Goal: Navigation & Orientation: Find specific page/section

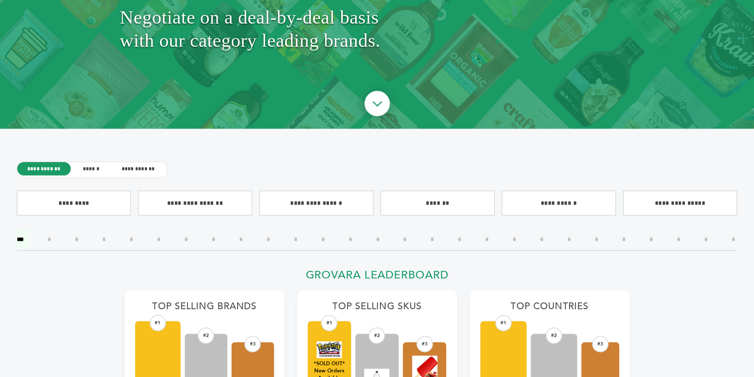
scroll to position [152, 0]
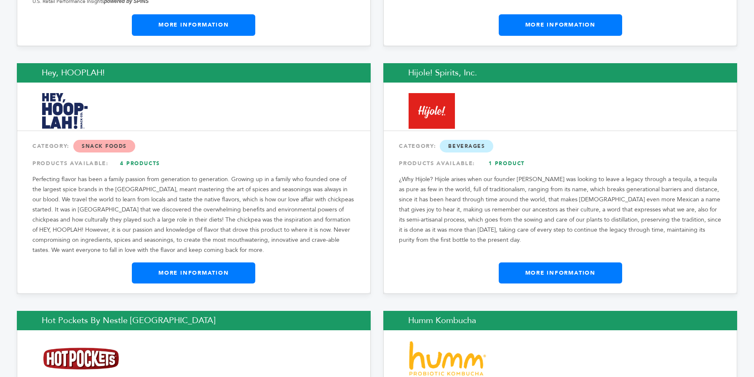
scroll to position [5895, 0]
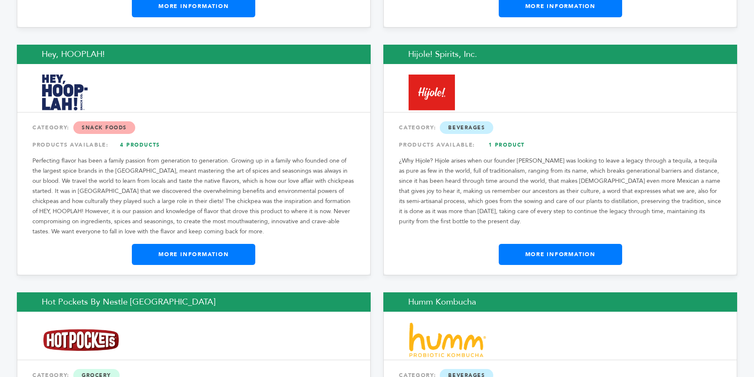
click at [244, 244] on link "More Information" at bounding box center [193, 254] width 123 height 21
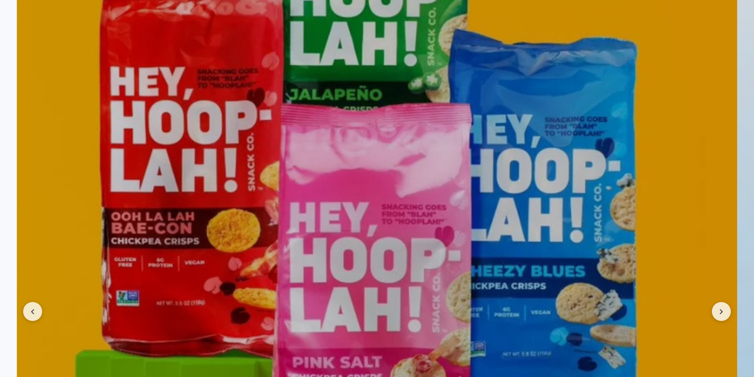
scroll to position [926, 0]
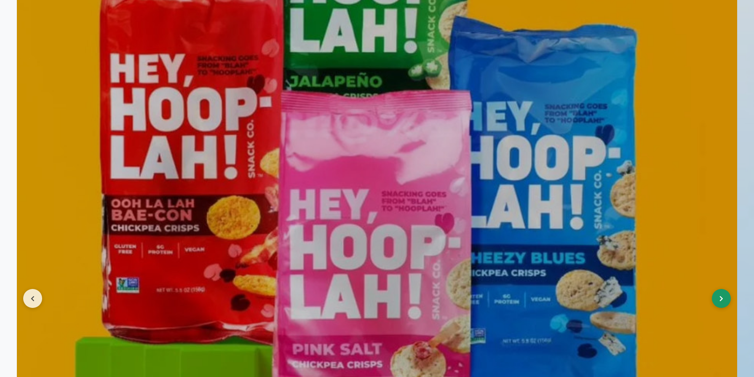
click at [722, 305] on button at bounding box center [720, 298] width 19 height 19
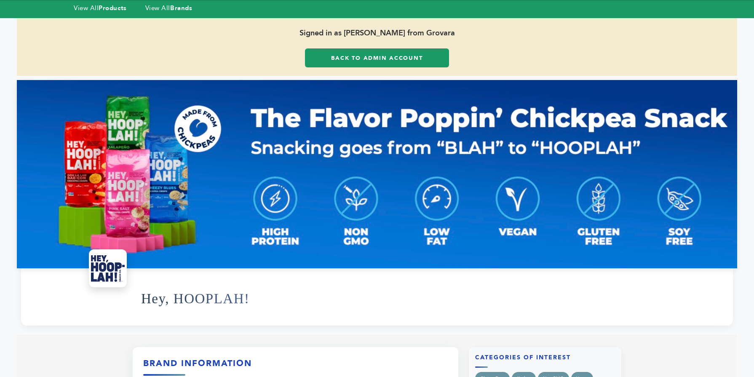
scroll to position [17, 0]
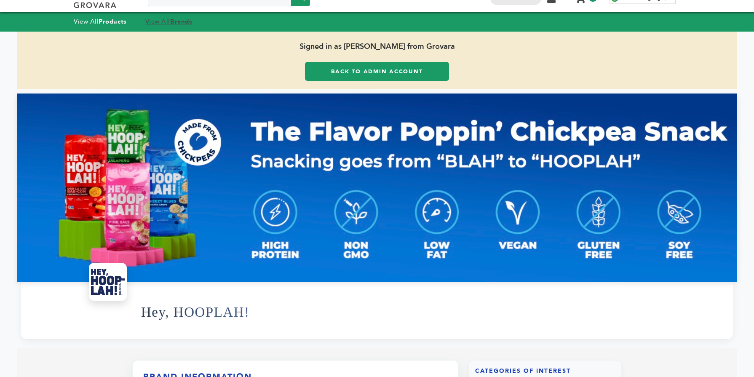
click at [158, 19] on link "View All Brands" at bounding box center [168, 21] width 47 height 8
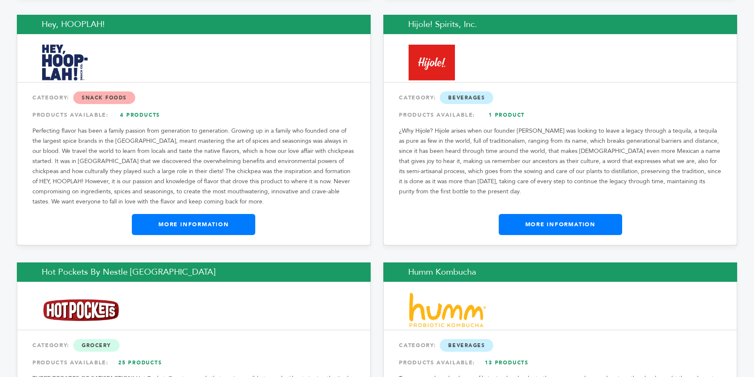
scroll to position [5943, 0]
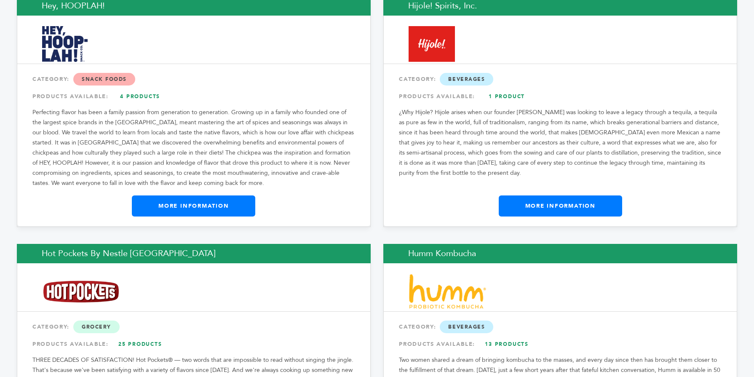
click at [552, 195] on link "More Information" at bounding box center [559, 205] width 123 height 21
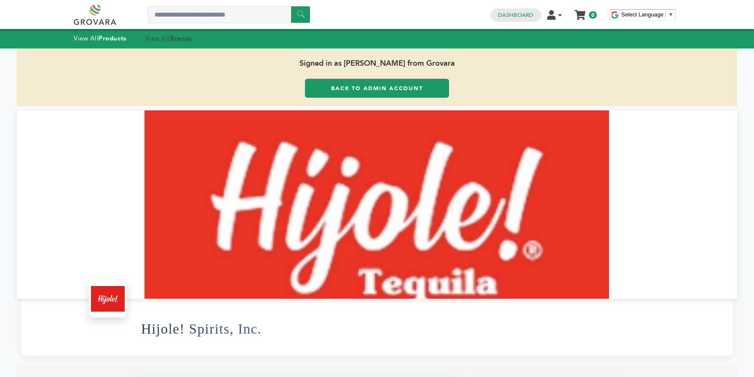
click at [177, 39] on strong "Brands" at bounding box center [181, 38] width 22 height 8
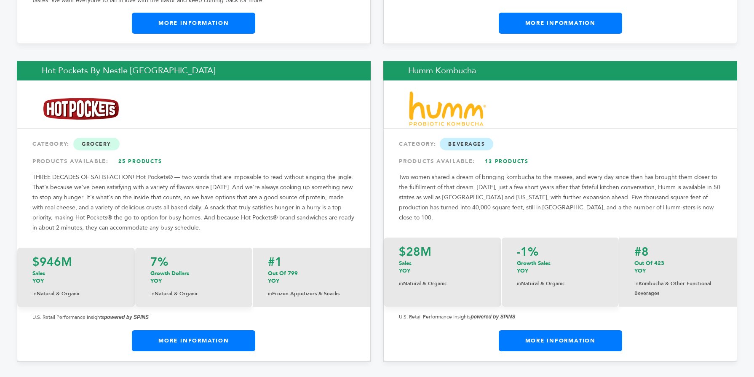
scroll to position [6144, 0]
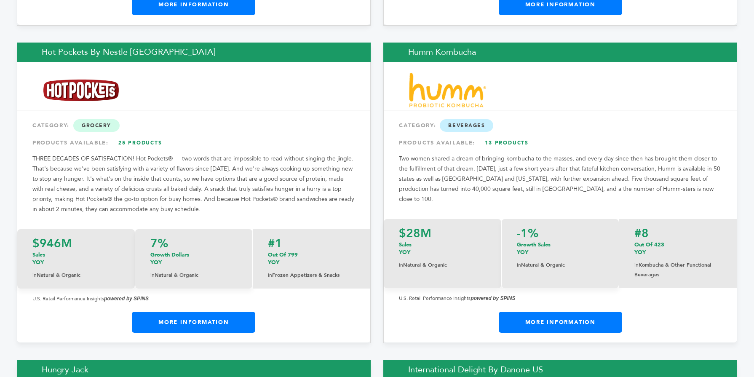
drag, startPoint x: 750, startPoint y: 12, endPoint x: 730, endPoint y: 158, distance: 147.4
click at [592, 312] on link "More Information" at bounding box center [559, 322] width 123 height 21
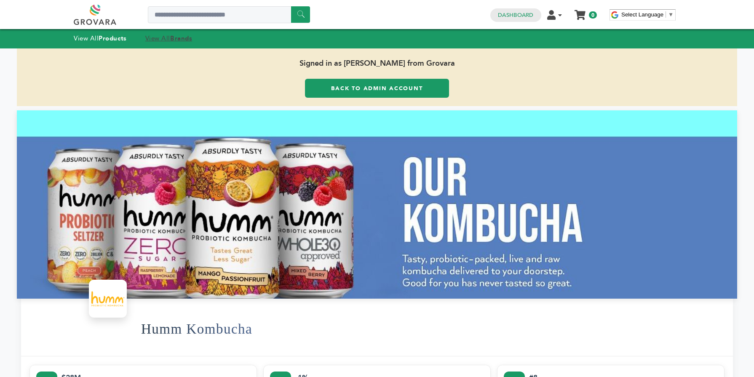
click at [170, 37] on link "View All Brands" at bounding box center [168, 38] width 47 height 8
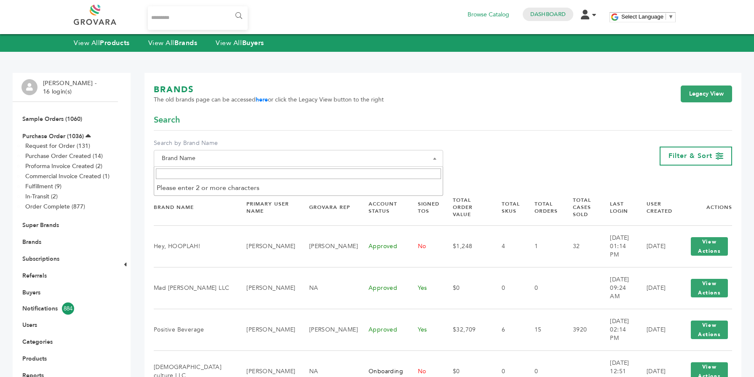
click at [224, 174] on input "Search" at bounding box center [298, 173] width 285 height 11
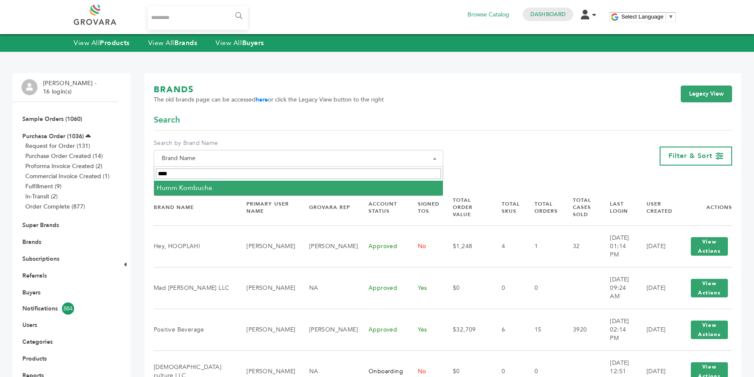
type input "****"
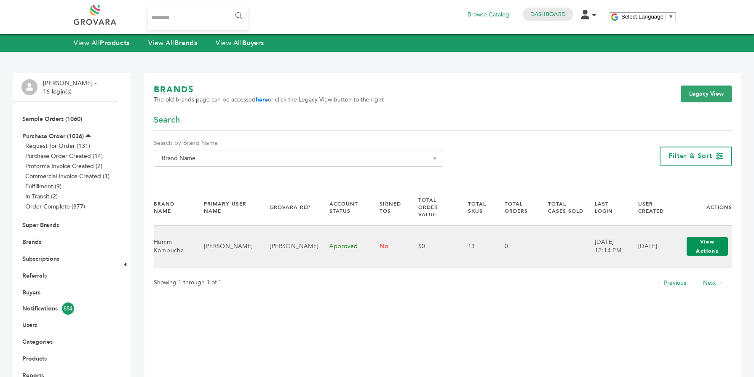
click at [721, 242] on button "View Actions" at bounding box center [706, 246] width 41 height 19
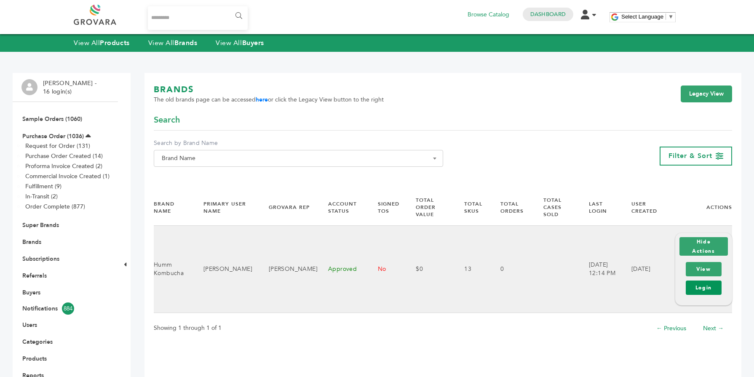
click at [701, 287] on link "Login" at bounding box center [703, 287] width 36 height 14
